Goal: Information Seeking & Learning: Learn about a topic

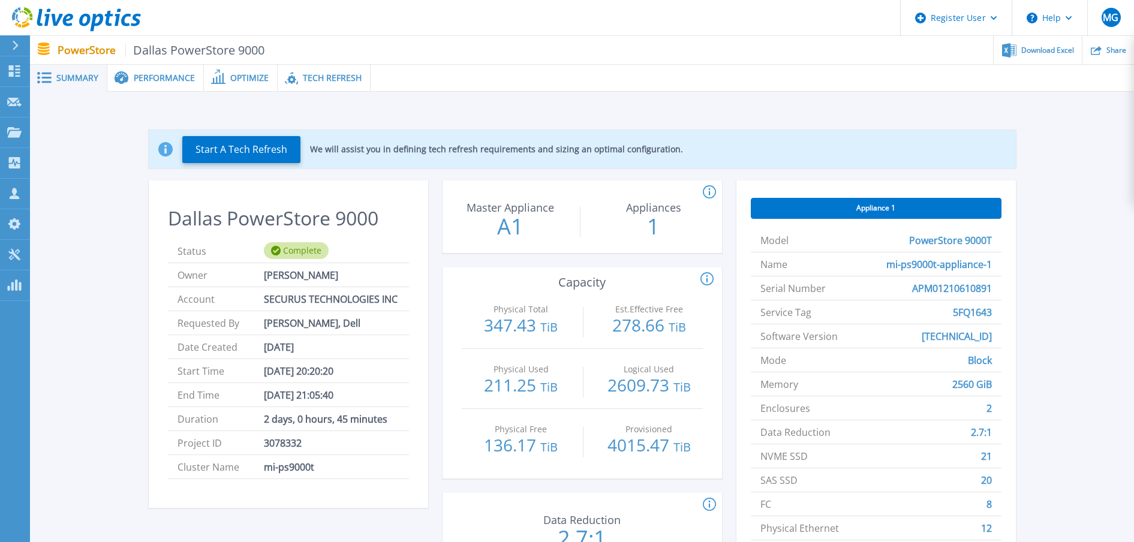
click at [971, 313] on span "5FQ1643" at bounding box center [972, 312] width 39 height 23
copy span "5FQ1643"
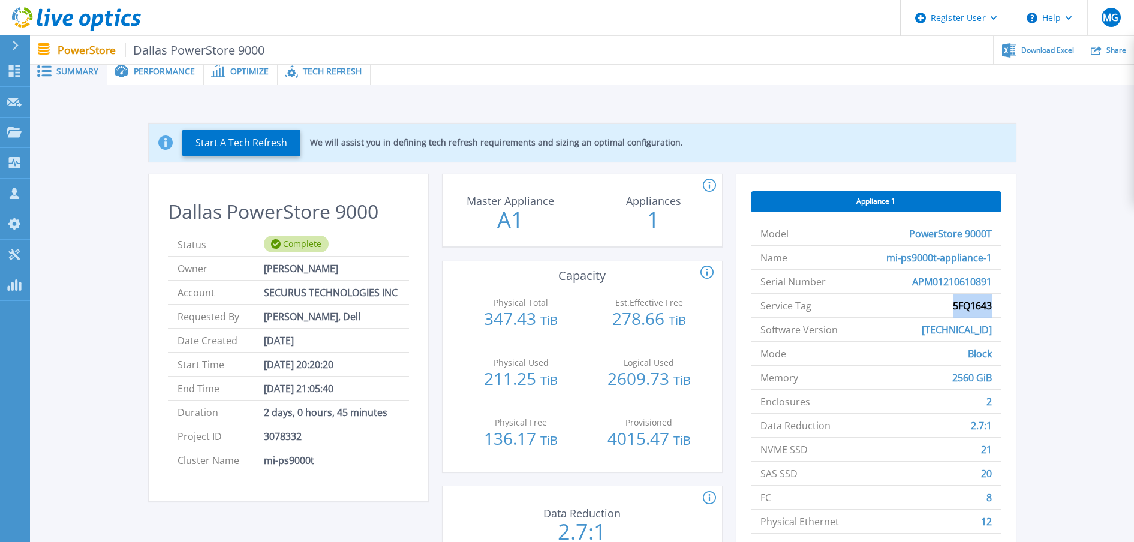
scroll to position [6, 0]
click at [1056, 295] on div "Start A Tech Refresh We will assist you in defining tech refresh requirements a…" at bounding box center [582, 344] width 1068 height 479
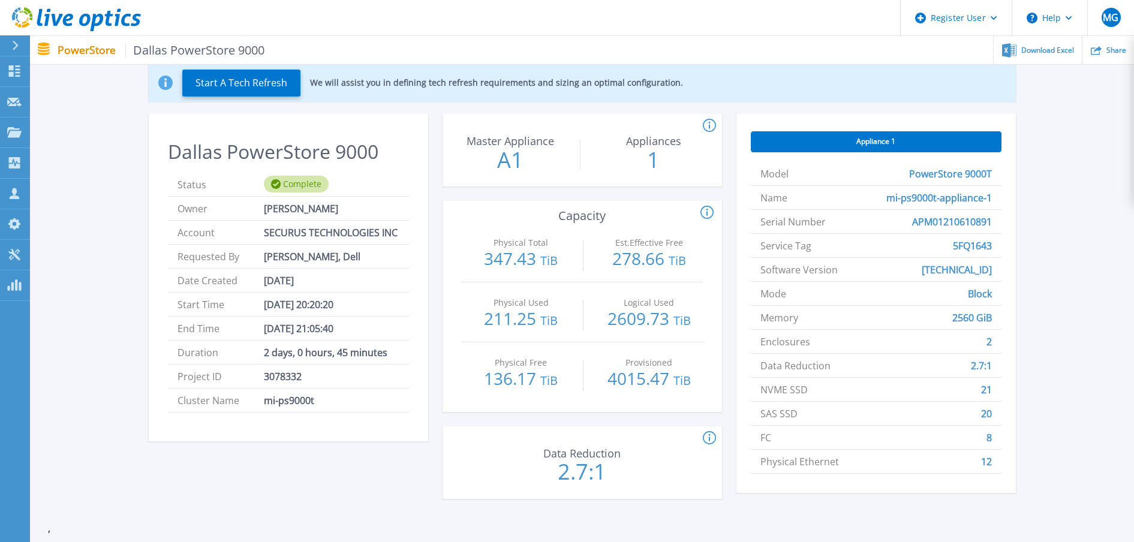
scroll to position [0, 0]
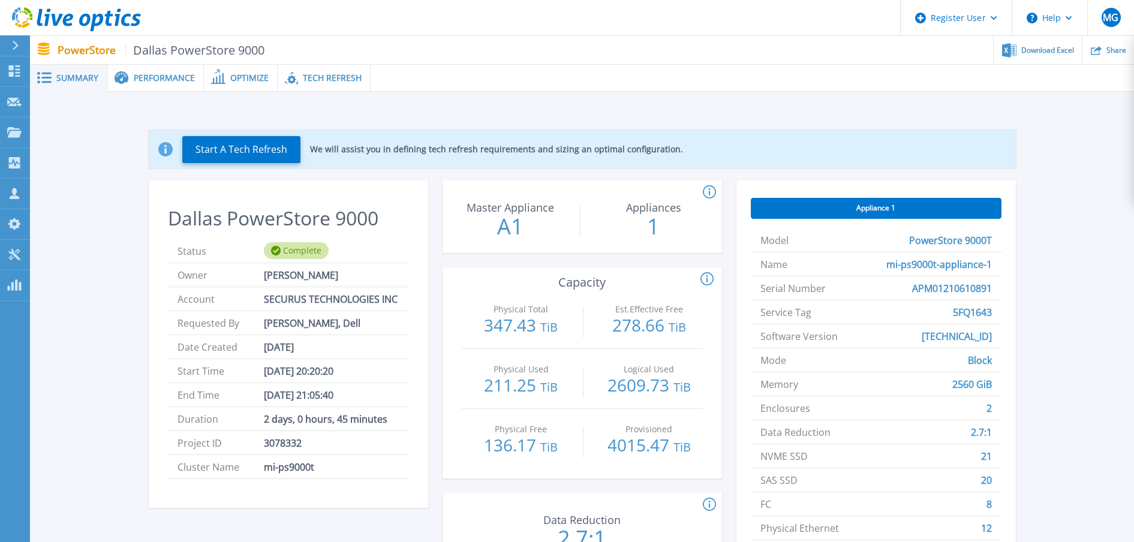
click at [148, 80] on span "Performance" at bounding box center [164, 78] width 61 height 8
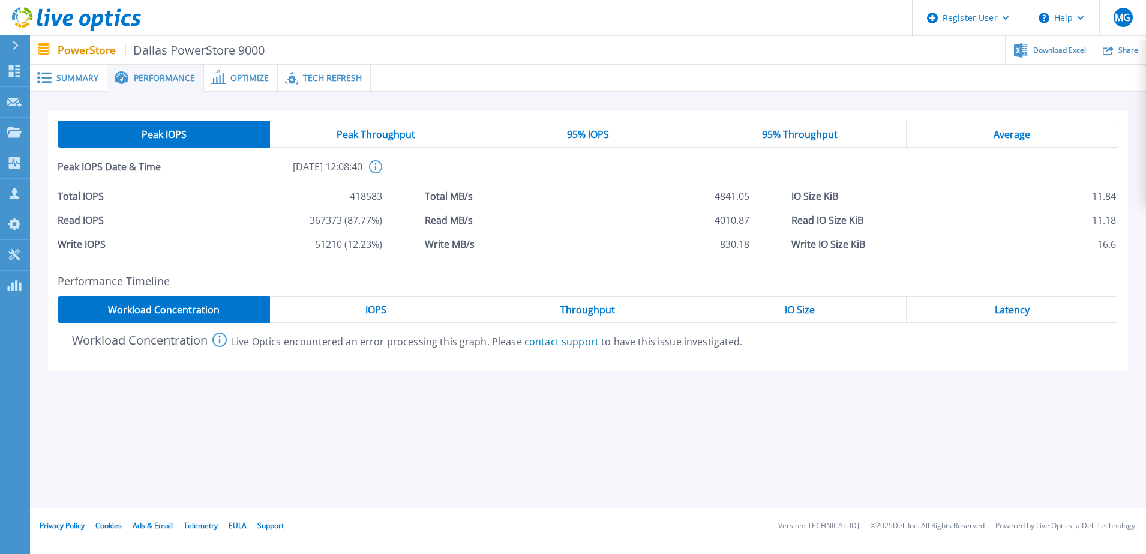
click at [239, 78] on span "Optimize" at bounding box center [249, 78] width 38 height 8
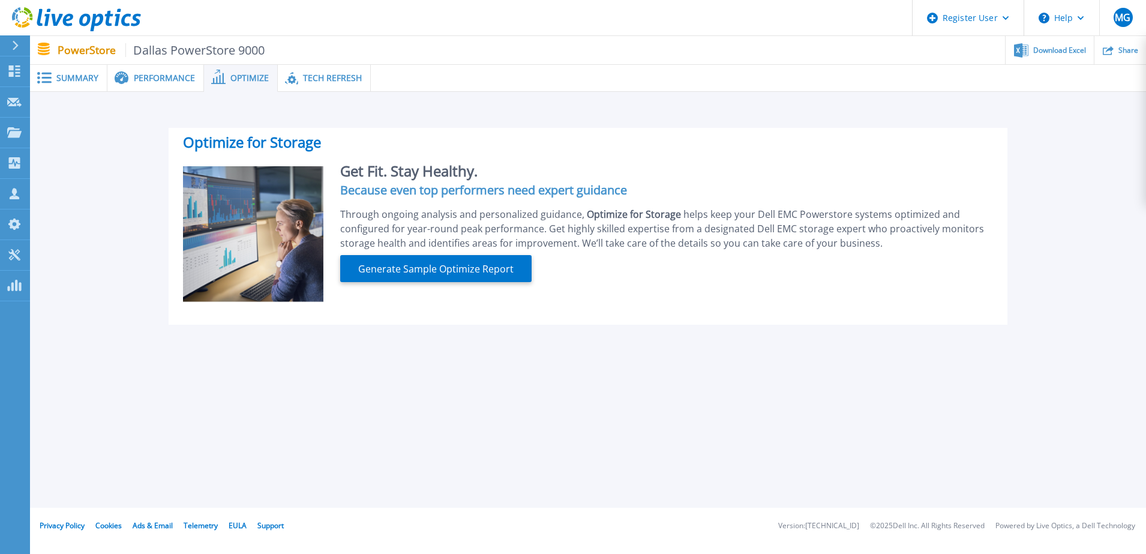
click at [310, 89] on div "Tech Refresh" at bounding box center [324, 78] width 93 height 27
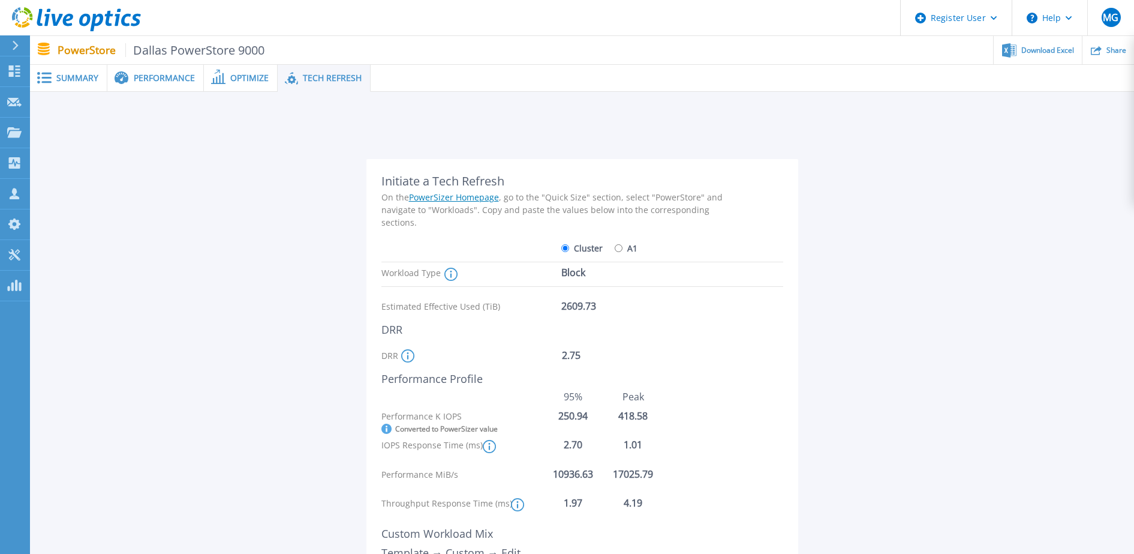
click at [68, 75] on span "Summary" at bounding box center [77, 78] width 42 height 8
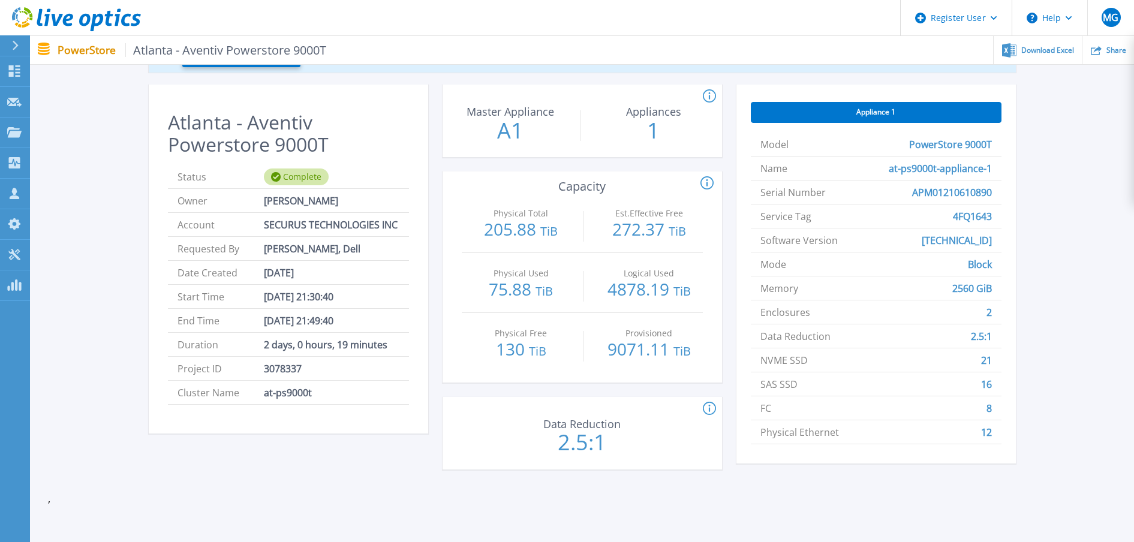
scroll to position [108, 0]
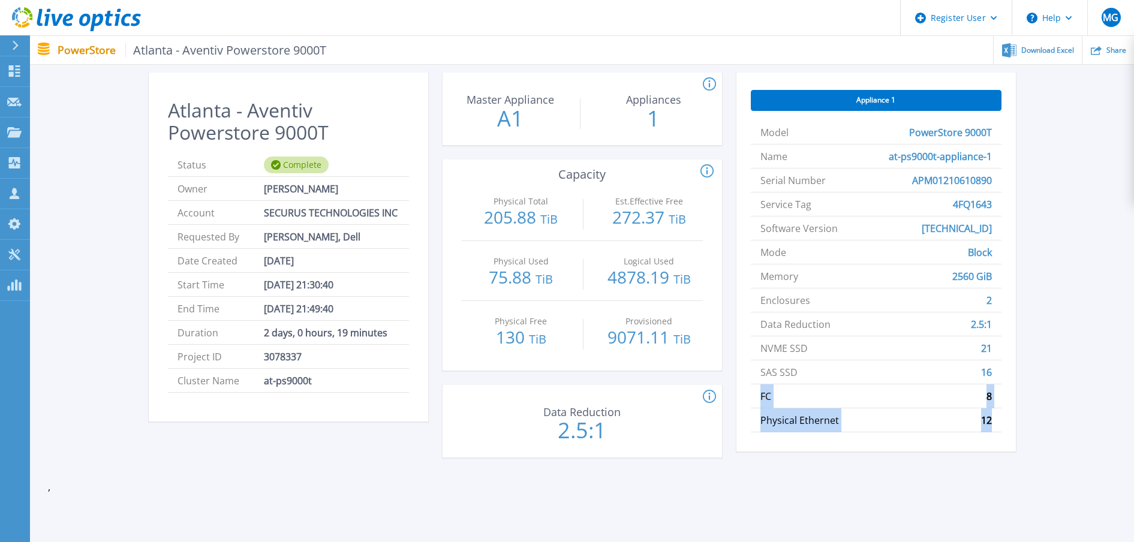
drag, startPoint x: 999, startPoint y: 418, endPoint x: 750, endPoint y: 400, distance: 250.2
click at [750, 400] on div "Appliance 1 Model PowerStore 9000T Name at-ps9000t-appliance-1 Serial Number AP…" at bounding box center [877, 262] width 280 height 379
copy ul "FC 8 Physical Ethernet 12"
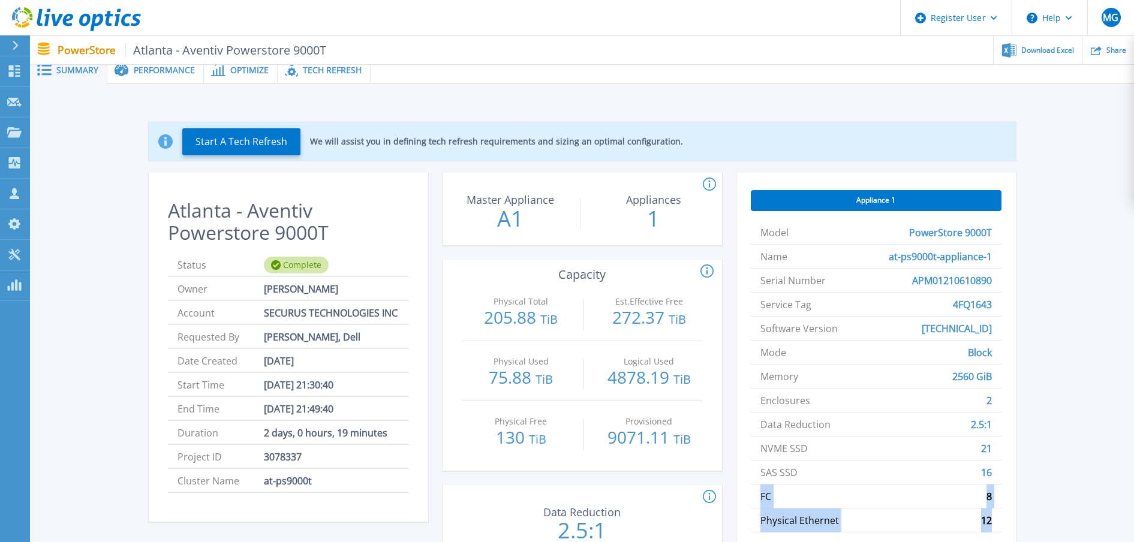
scroll to position [0, 0]
